Goal: Find specific page/section

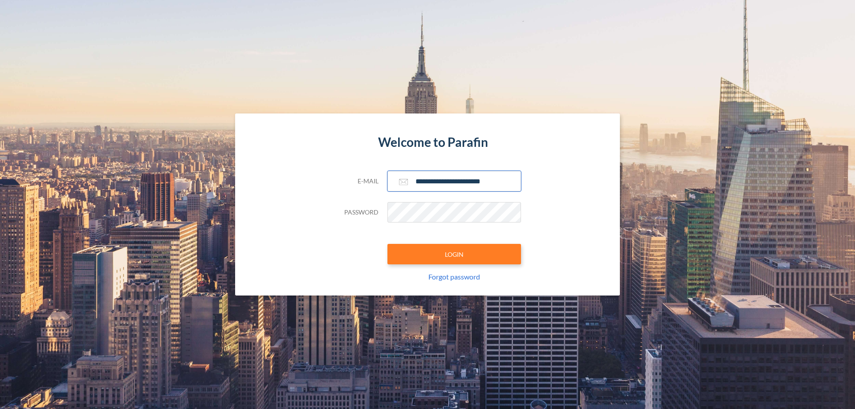
type input "**********"
click at [454, 254] on button "LOGIN" at bounding box center [454, 254] width 134 height 20
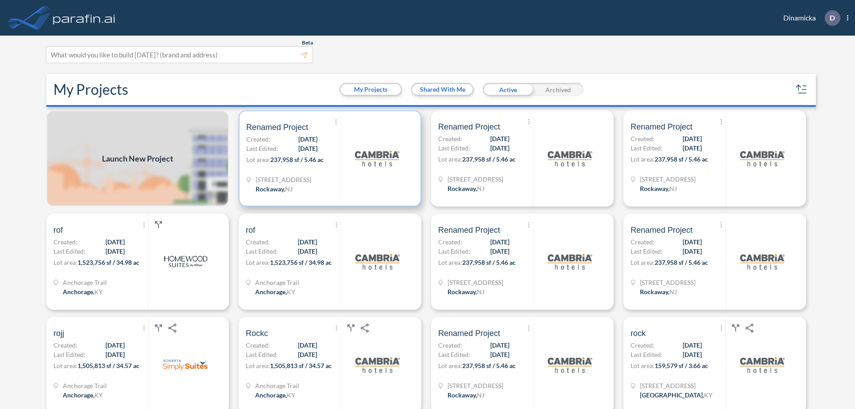
scroll to position [2, 0]
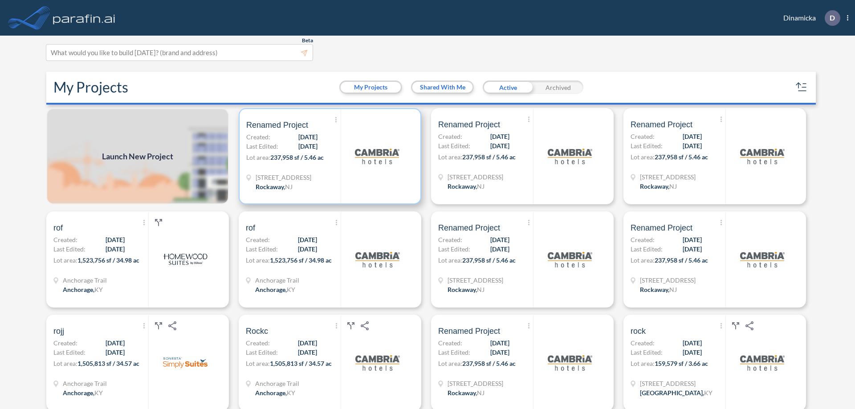
click at [328, 156] on p "Lot area: 237,958 sf / 5.46 ac" at bounding box center [293, 159] width 94 height 13
